Goal: Task Accomplishment & Management: Use online tool/utility

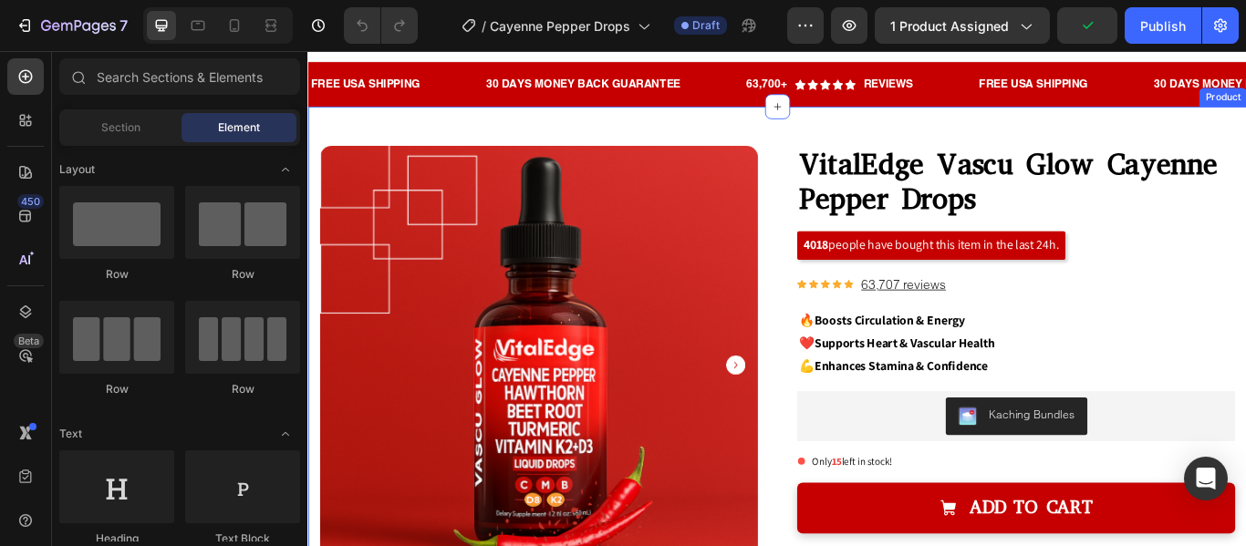
scroll to position [35, 0]
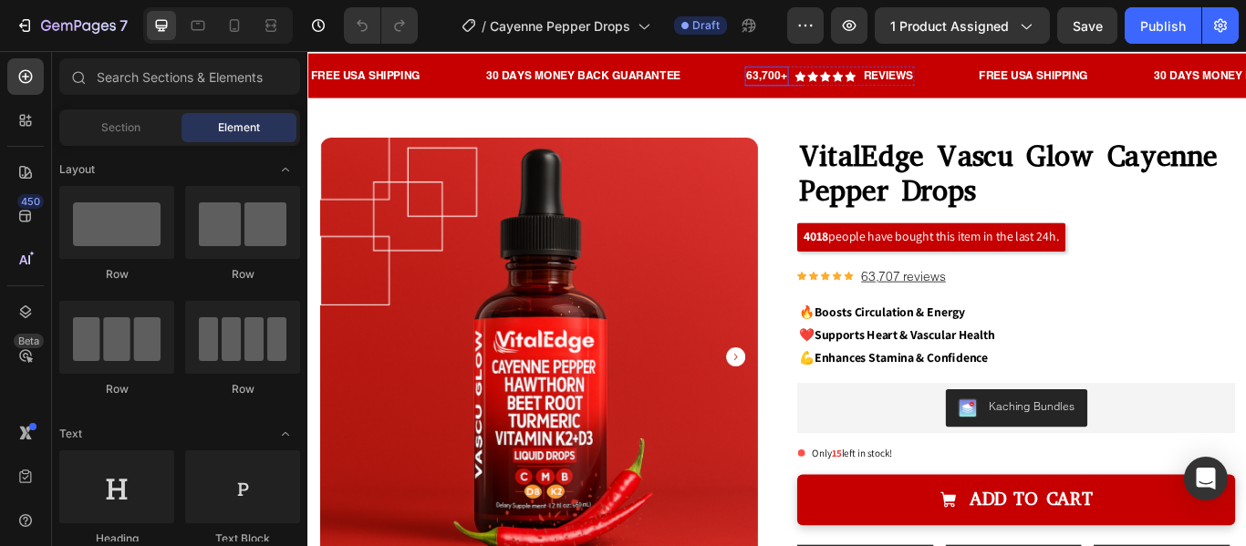
click at [852, 75] on p "63,700+" at bounding box center [841, 79] width 47 height 19
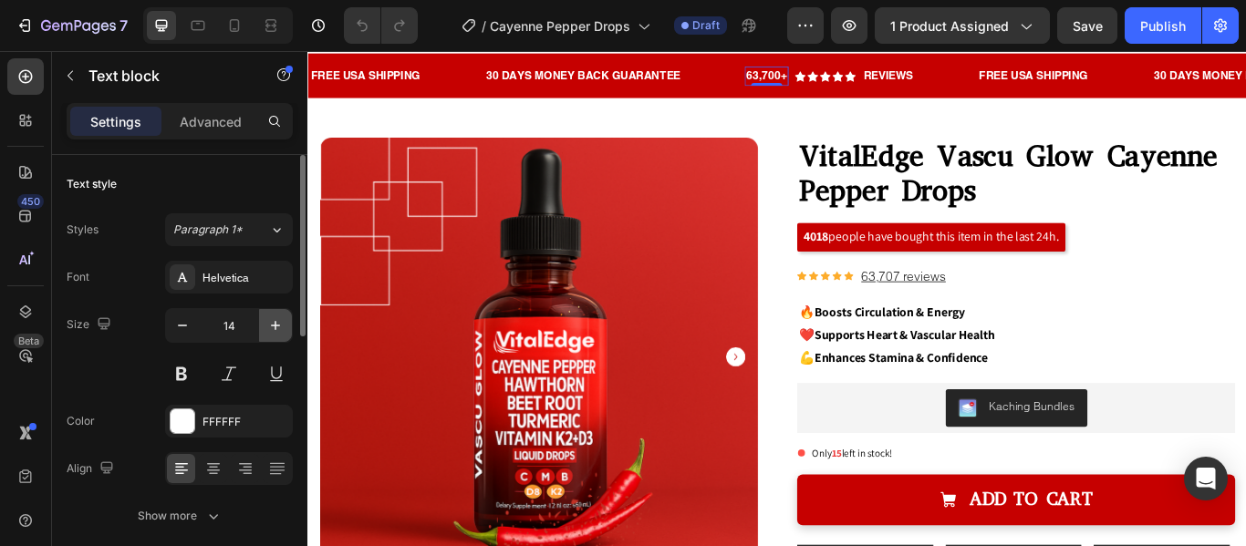
click at [265, 328] on button "button" at bounding box center [275, 325] width 33 height 33
type input "15"
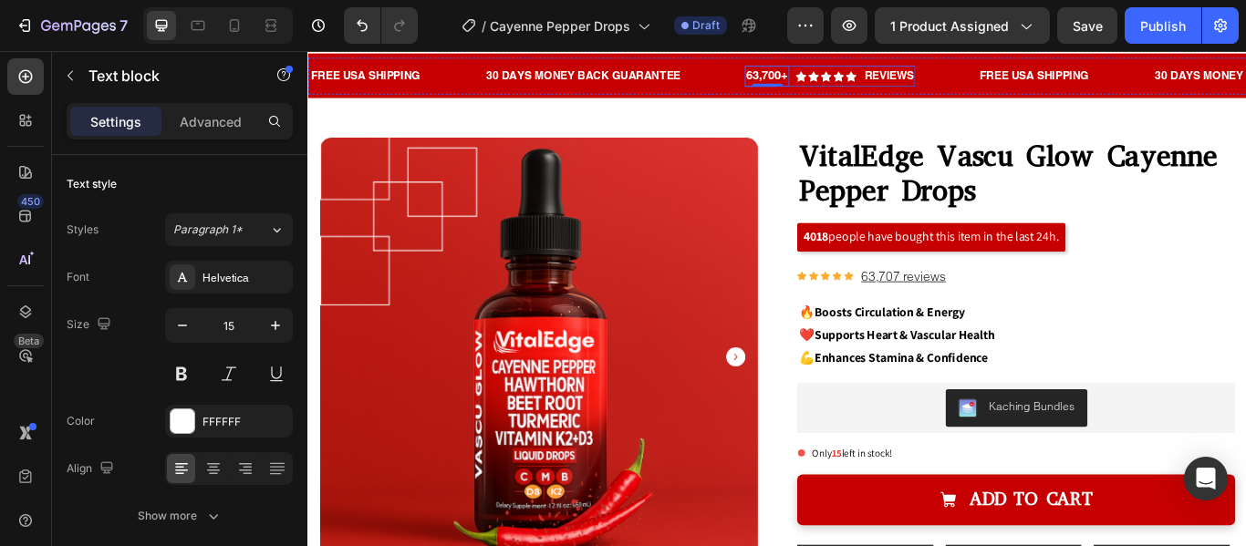
click at [876, 81] on div "63,700+ Text block 0 Icon Icon Icon Icon Icon Icon List Hoz Reviews Text block …" at bounding box center [916, 80] width 199 height 25
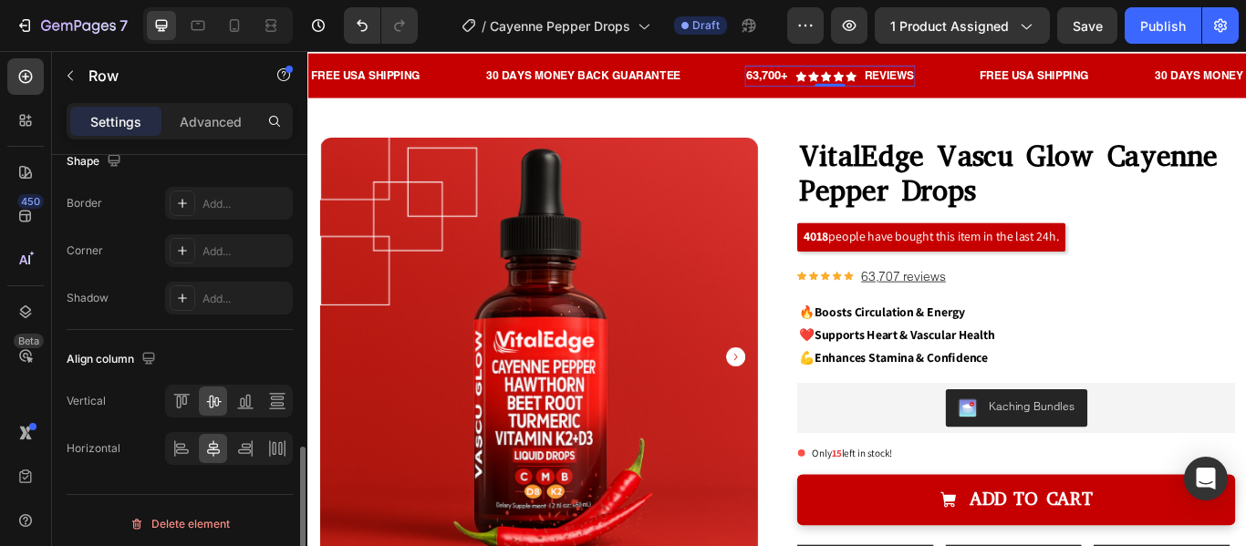
scroll to position [874, 0]
click at [852, 76] on p "63,700+" at bounding box center [842, 79] width 48 height 21
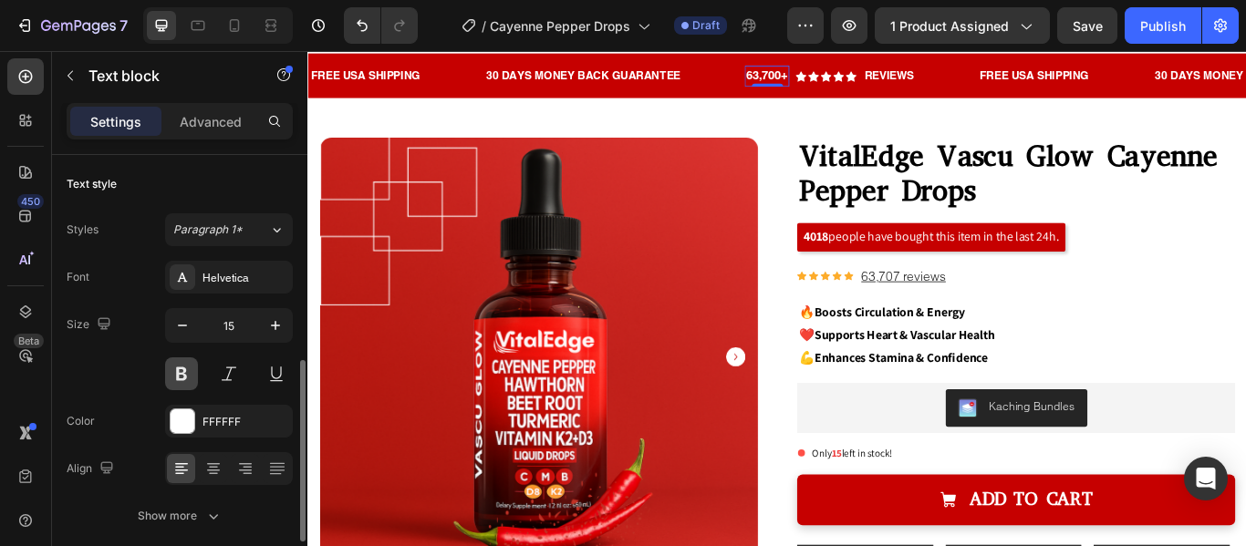
scroll to position [228, 0]
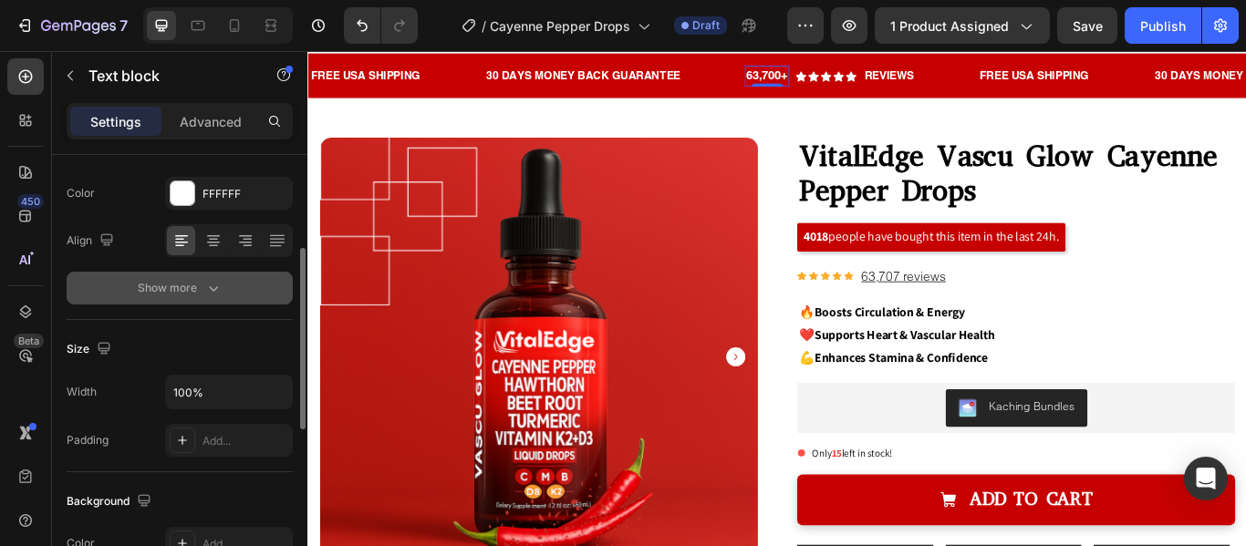
click at [213, 295] on icon "button" at bounding box center [213, 288] width 18 height 18
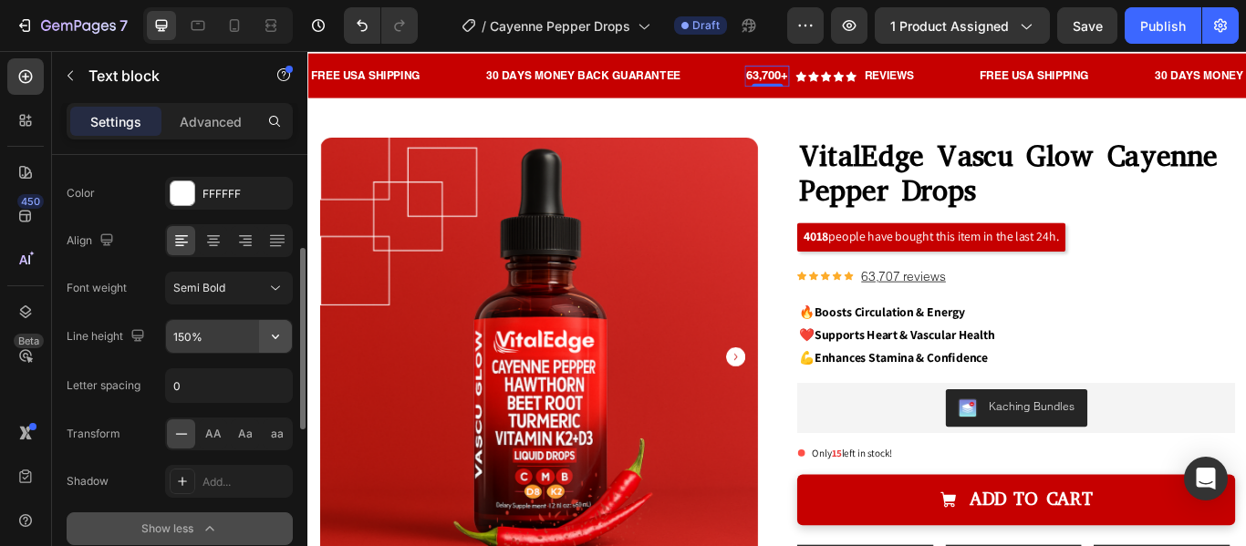
click at [281, 327] on button "button" at bounding box center [275, 336] width 33 height 33
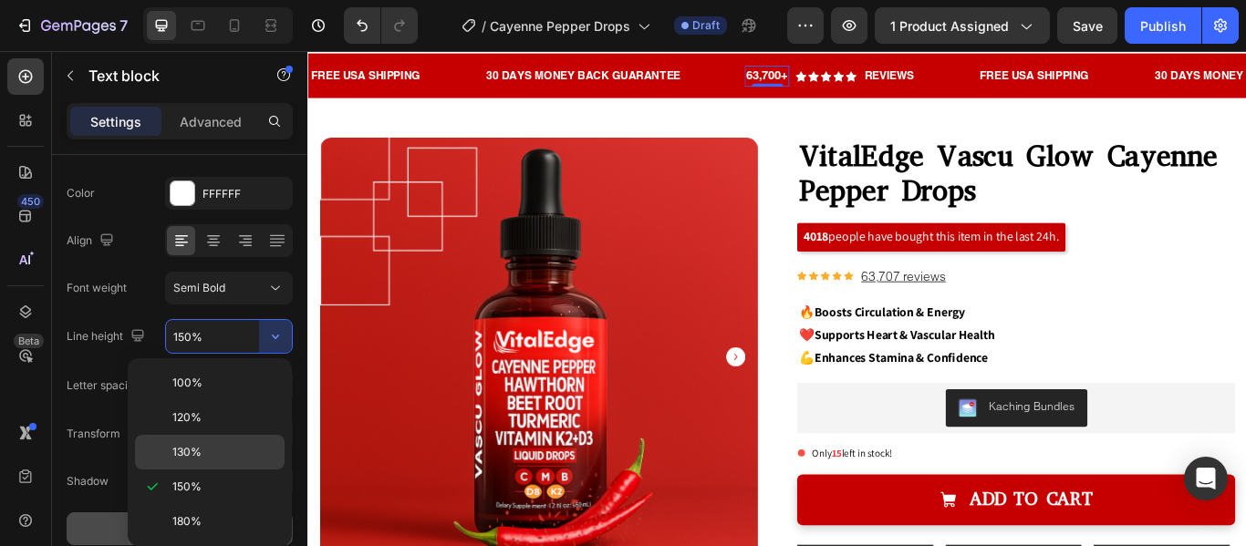
click at [201, 453] on span "130%" at bounding box center [186, 452] width 29 height 16
type input "130%"
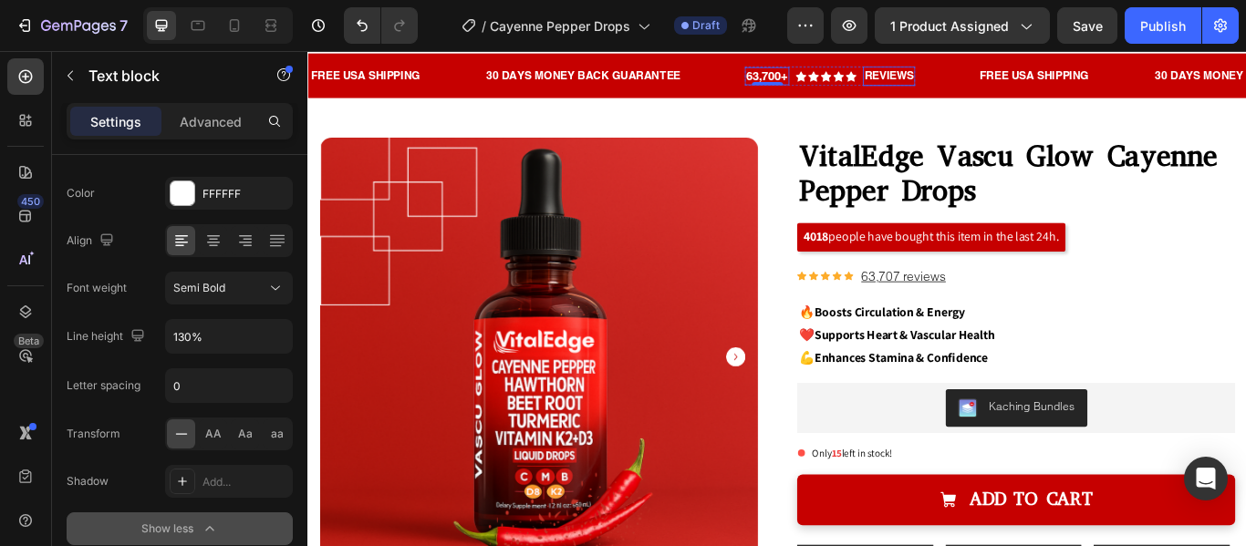
click at [999, 78] on p "Reviews" at bounding box center [984, 79] width 57 height 19
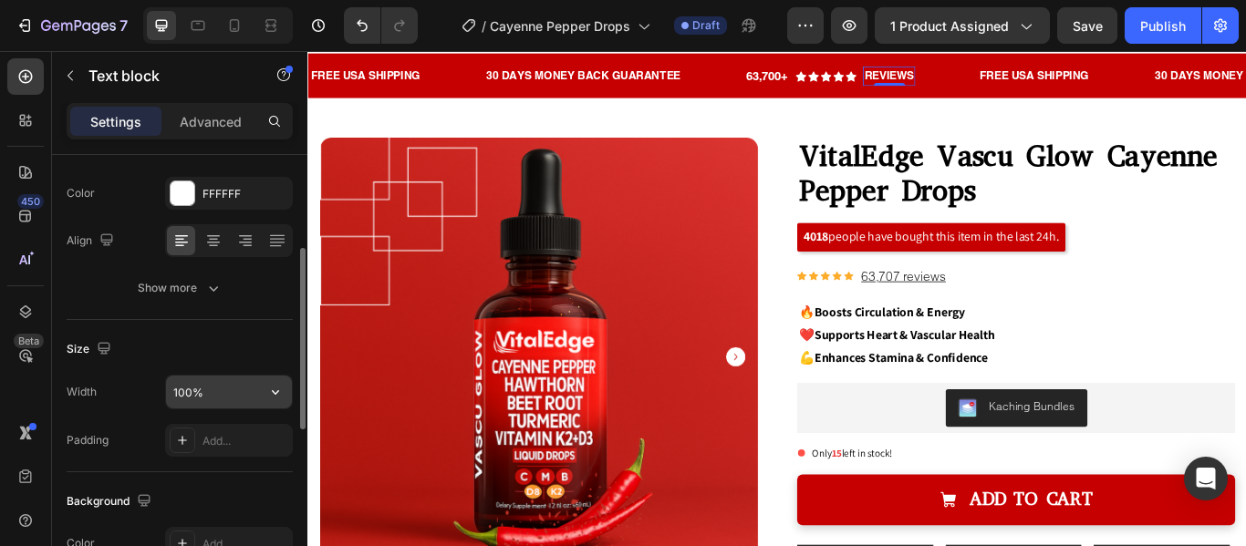
click at [255, 395] on input "100%" at bounding box center [229, 392] width 126 height 33
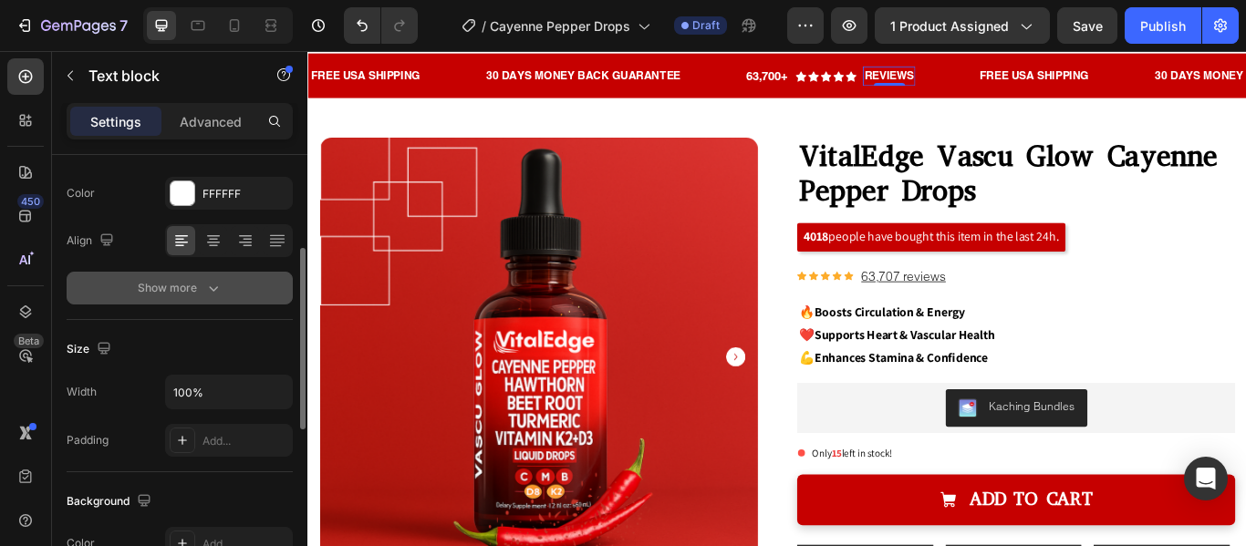
click at [205, 304] on button "Show more" at bounding box center [180, 288] width 226 height 33
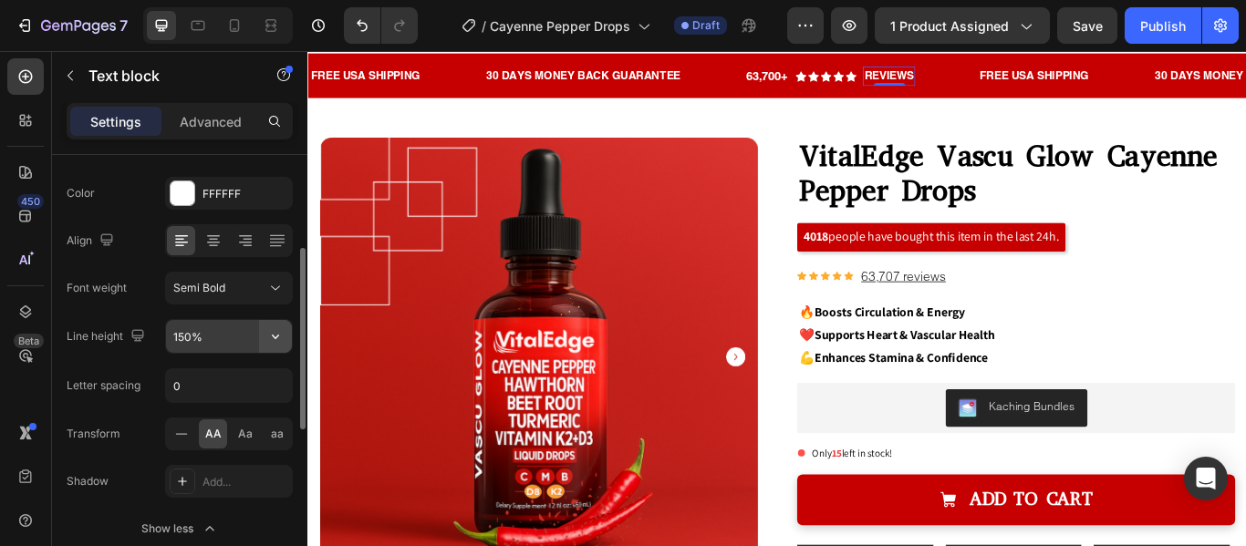
click at [277, 346] on button "button" at bounding box center [275, 336] width 33 height 33
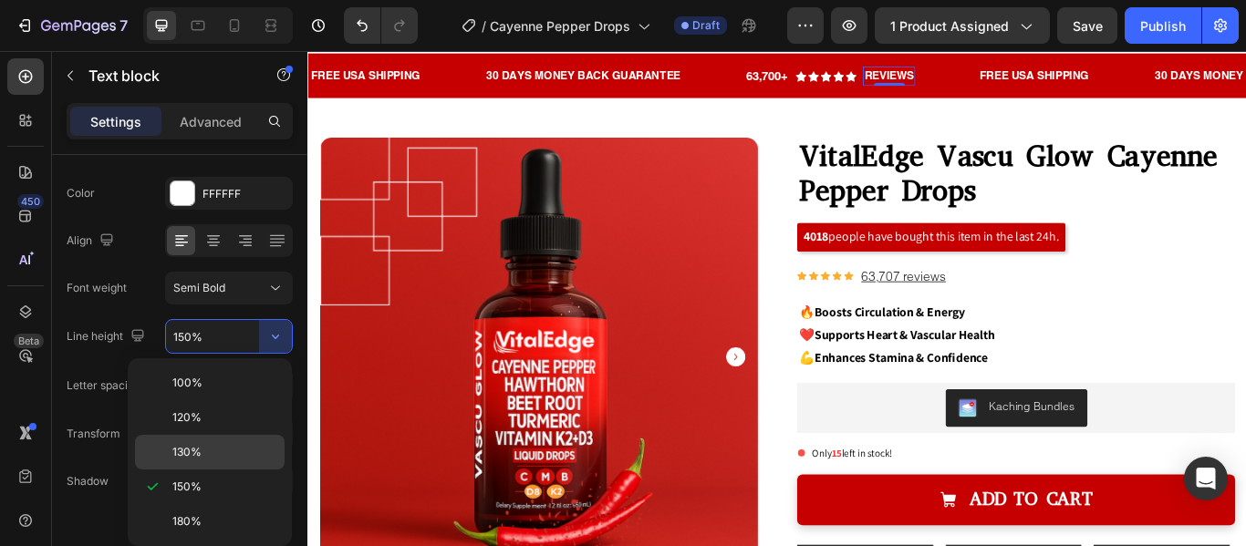
click at [226, 442] on div "130%" at bounding box center [210, 452] width 150 height 35
type input "130%"
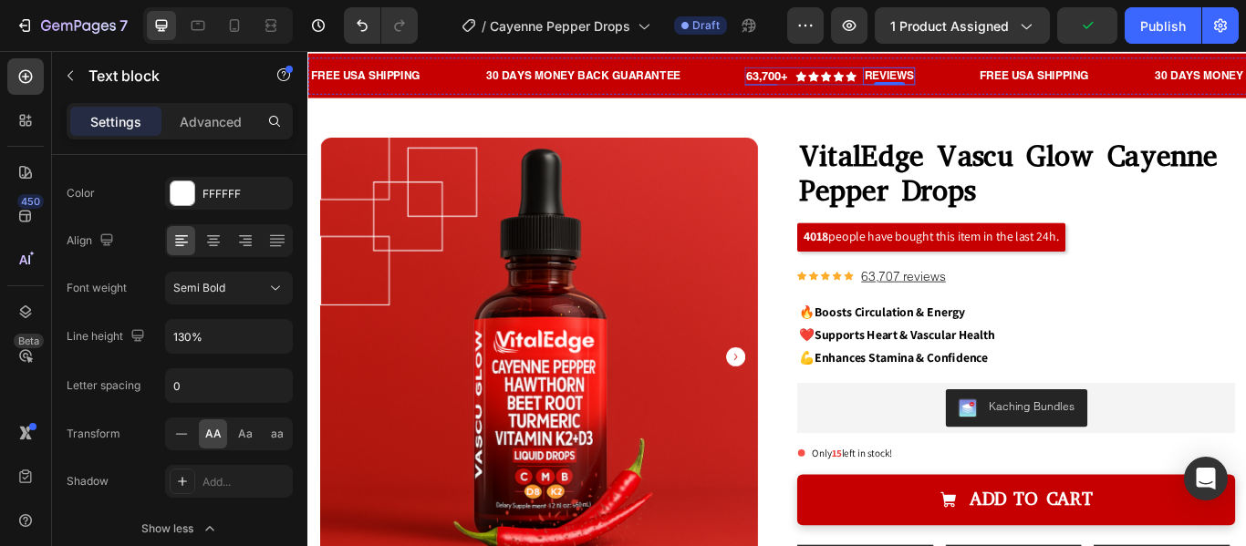
click at [875, 82] on div "63,700+ Text block Icon Icon Icon Icon Icon Icon List Hoz Reviews Text block 0 …" at bounding box center [916, 80] width 199 height 22
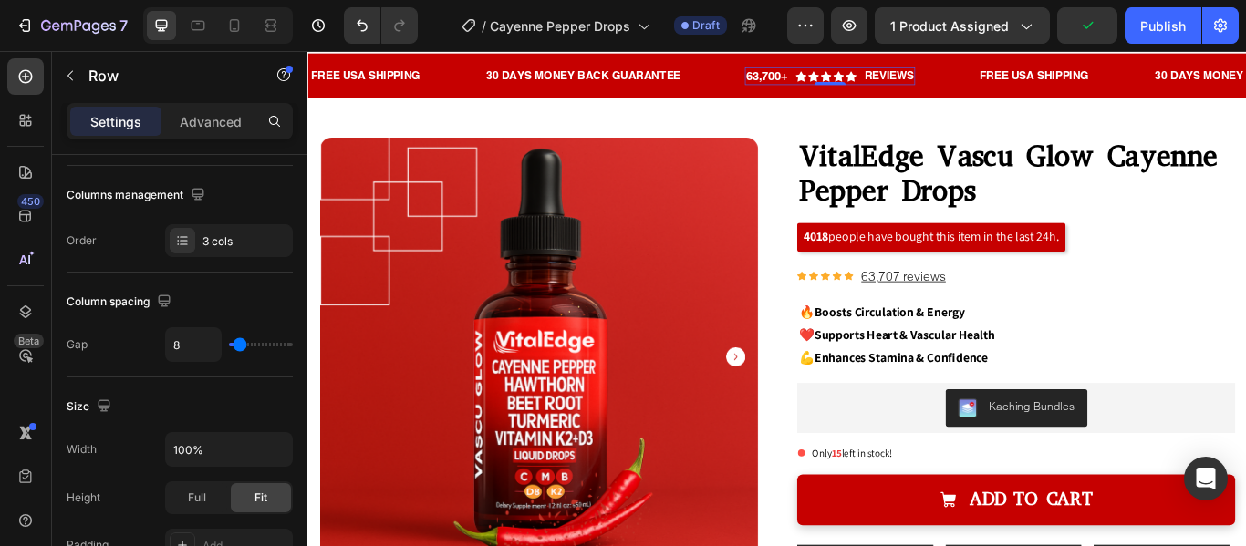
scroll to position [0, 0]
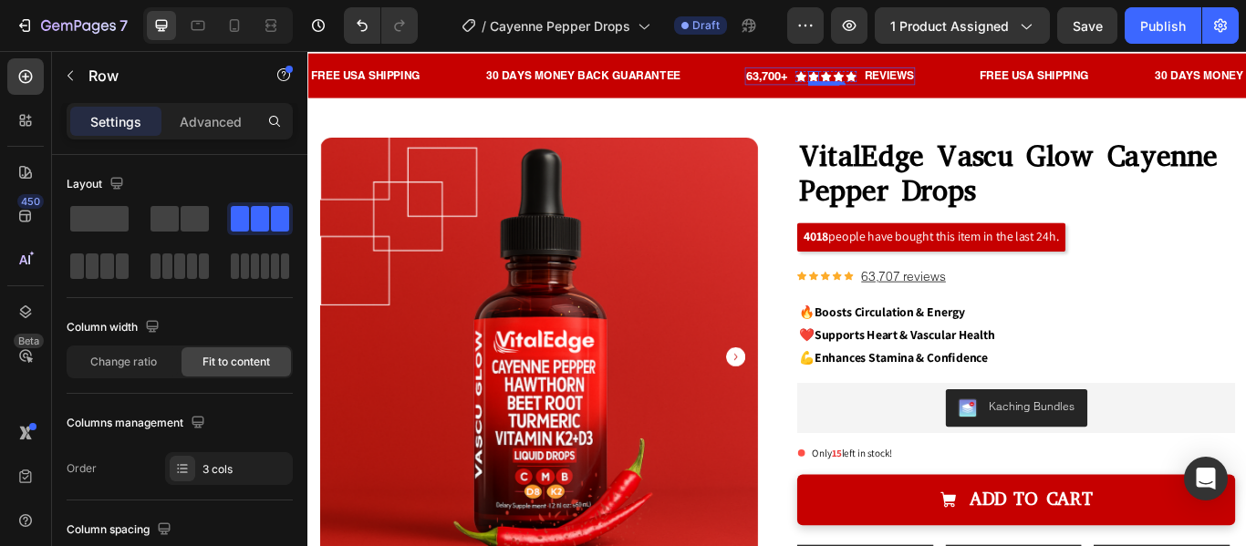
click at [894, 85] on div "Icon" at bounding box center [896, 80] width 13 height 13
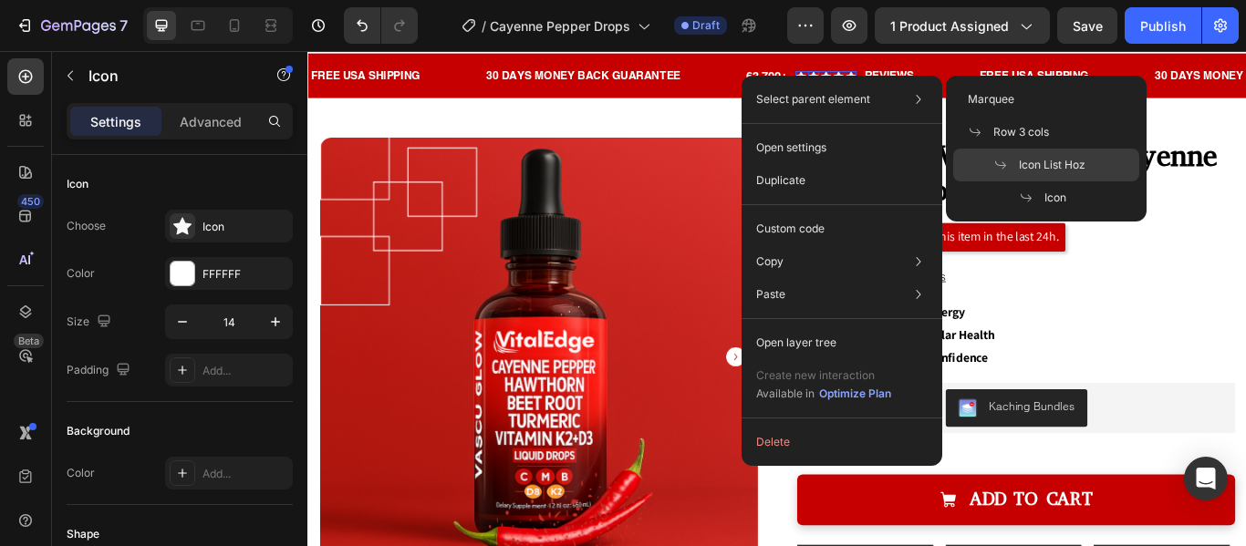
click at [1006, 182] on div "Icon List Hoz" at bounding box center [1046, 198] width 186 height 33
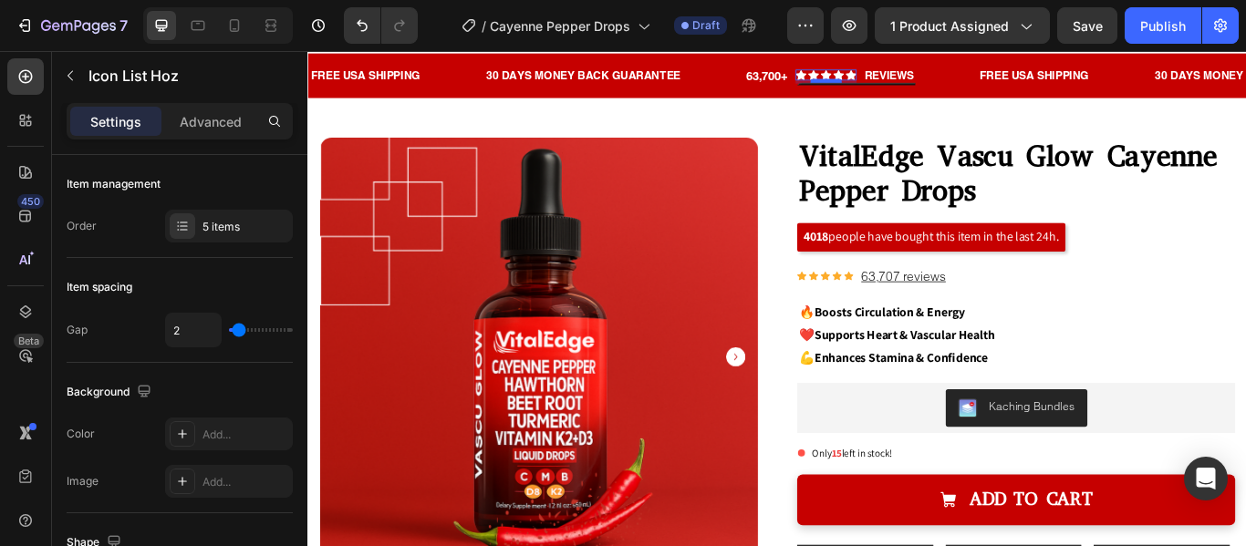
click at [913, 85] on div at bounding box center [911, 85] width 36 height 5
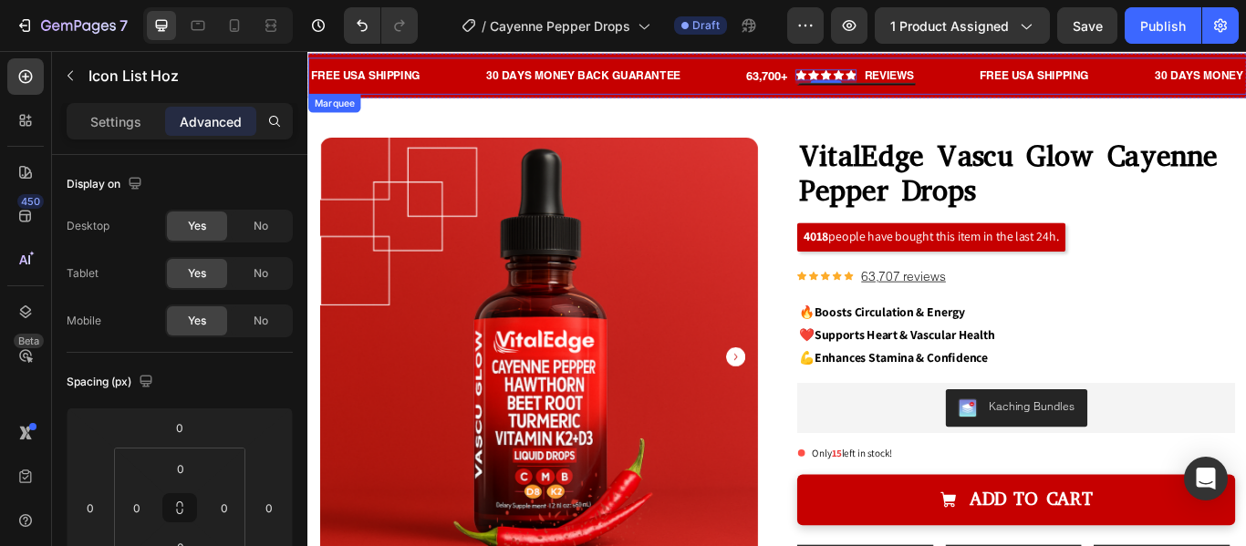
click at [873, 93] on div "FREE USA SHIPPING Text Block 30 DAYS MONEY BACK GUARANTEE Text Block 63,700+ Te…" at bounding box center [698, 79] width 780 height 37
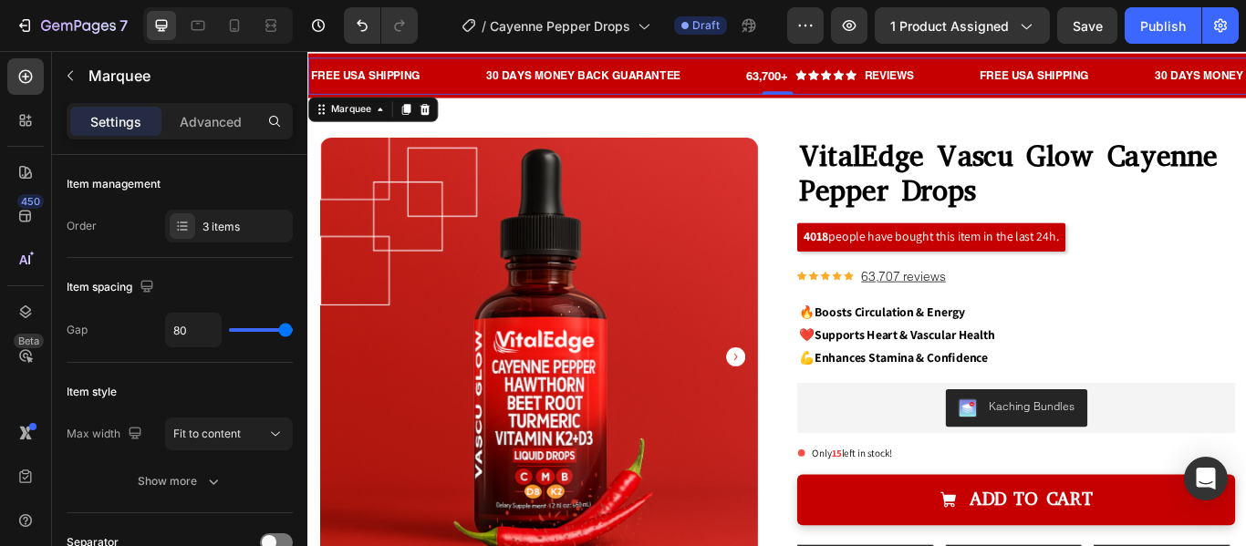
click at [771, 91] on div "30 DAYS MONEY BACK GUARANTEE Text Block" at bounding box center [665, 79] width 304 height 37
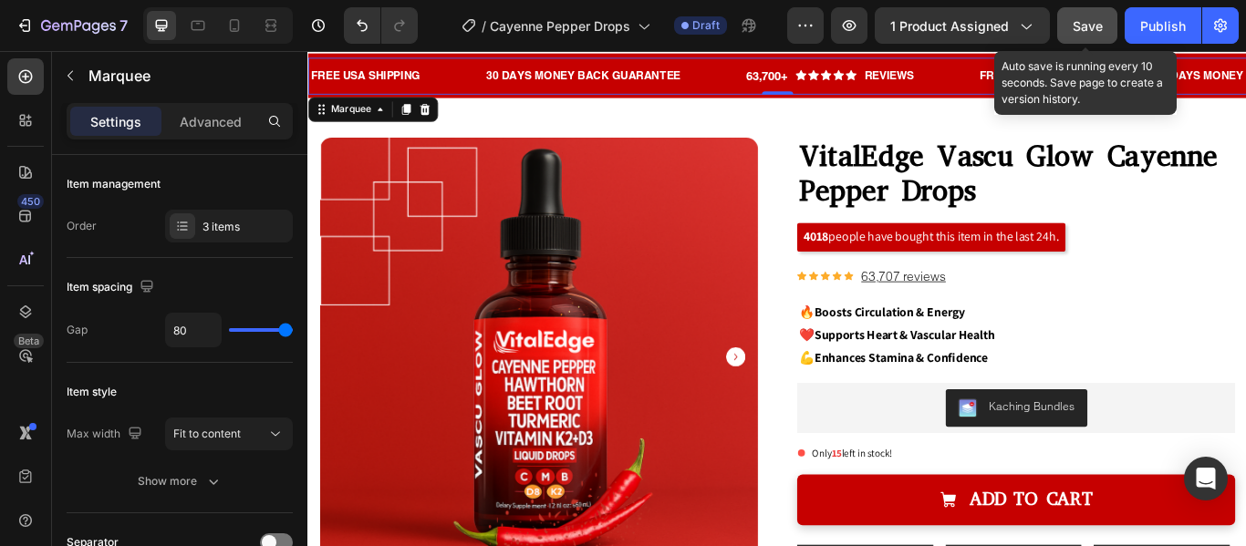
click at [1081, 26] on span "Save" at bounding box center [1088, 26] width 30 height 16
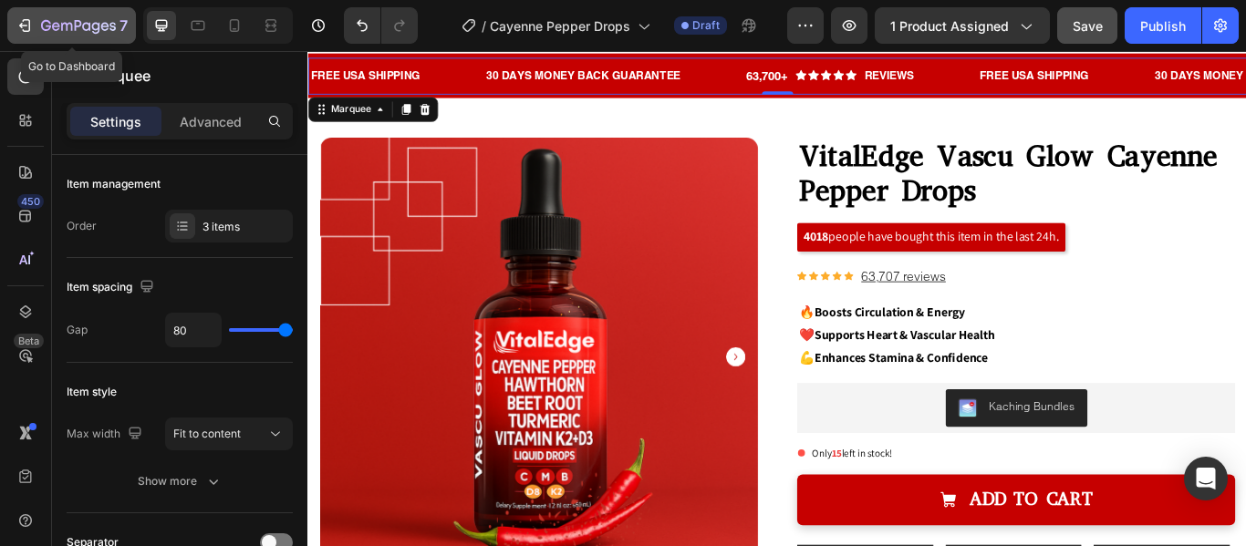
click at [61, 26] on icon "button" at bounding box center [66, 27] width 11 height 8
